Goal: Navigation & Orientation: Find specific page/section

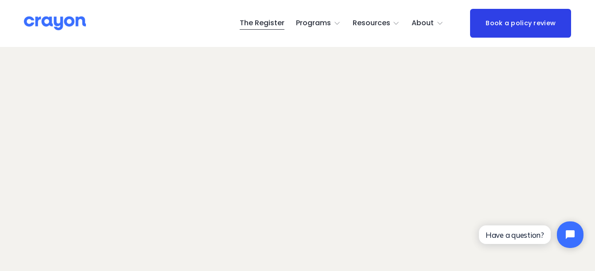
click at [0, 0] on span "About Us" at bounding box center [0, 0] width 0 height 0
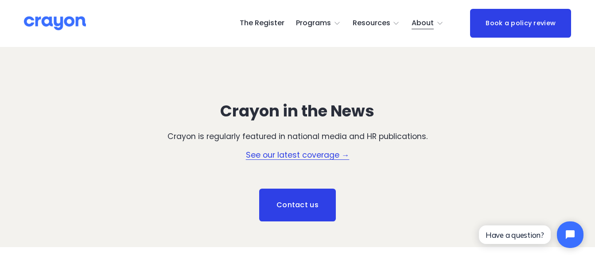
scroll to position [1231, 0]
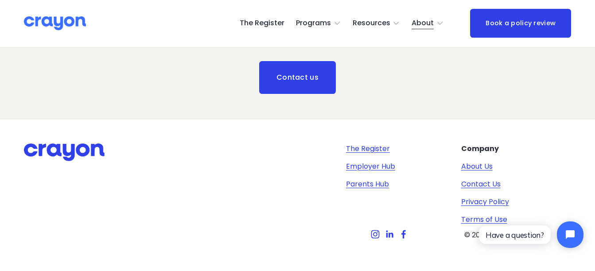
click at [372, 143] on link "The Register" at bounding box center [368, 148] width 44 height 11
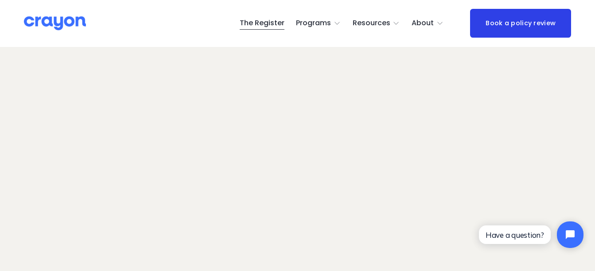
scroll to position [40, 0]
